Goal: Navigation & Orientation: Go to known website

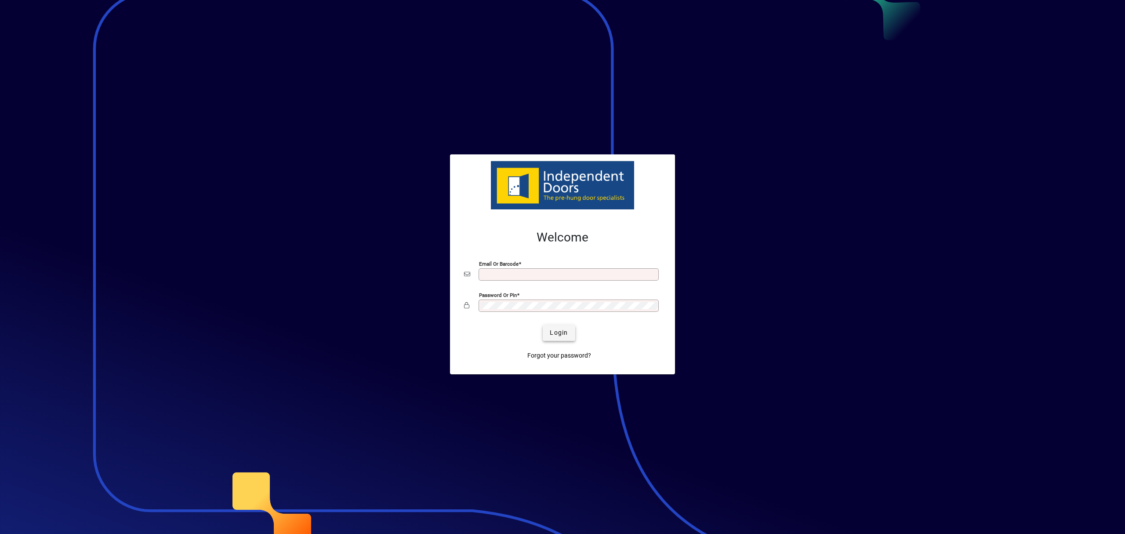
type input "**********"
click at [552, 333] on span "Login" at bounding box center [559, 332] width 18 height 9
